Goal: Task Accomplishment & Management: Manage account settings

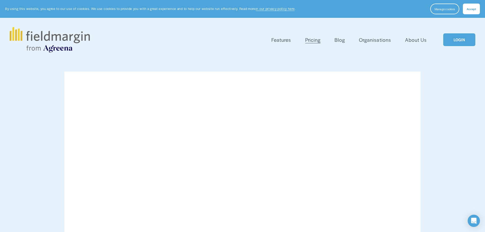
click at [457, 44] on link "LOGIN" at bounding box center [459, 39] width 32 height 13
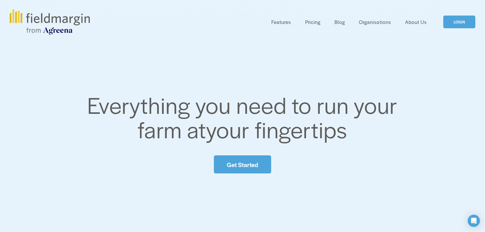
click at [461, 29] on link "LOGIN" at bounding box center [459, 22] width 32 height 13
